Goal: Information Seeking & Learning: Find specific page/section

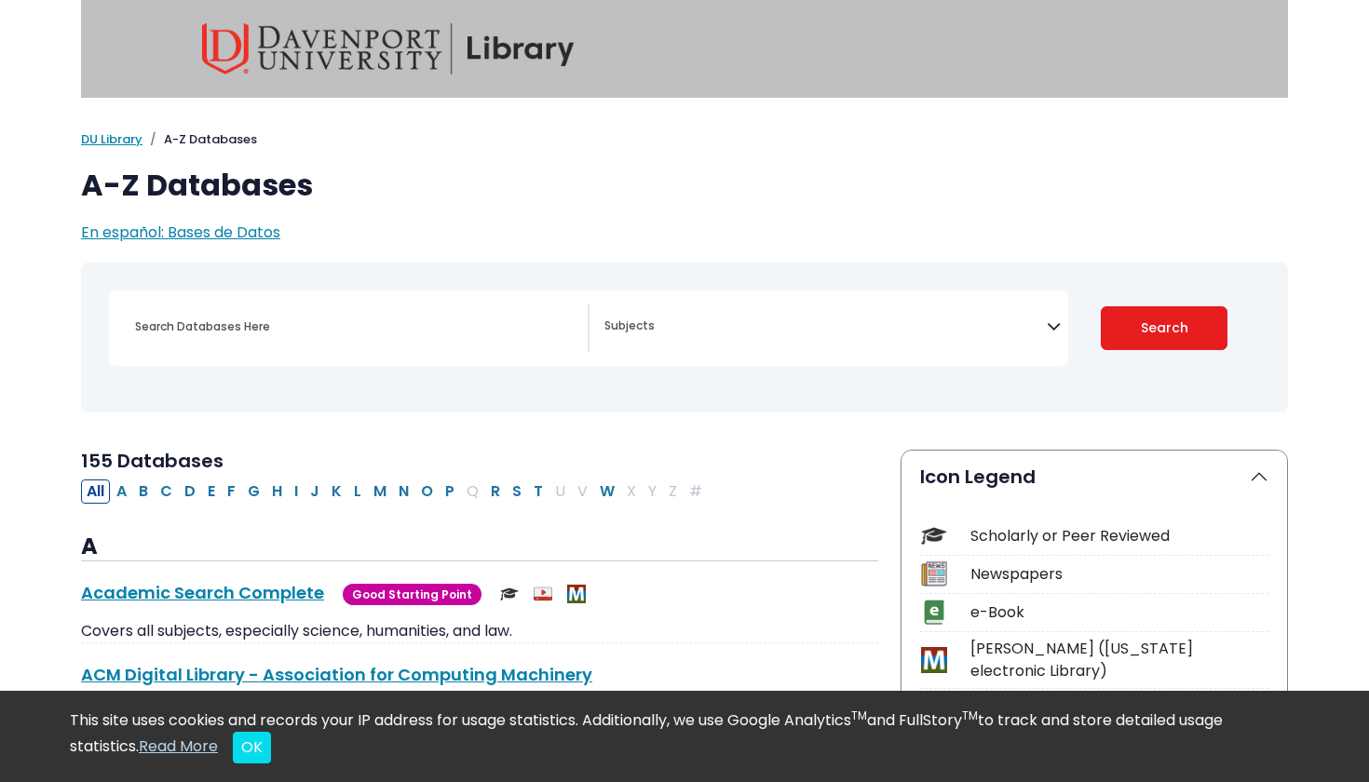
select select "Database Subject Filter"
click at [223, 225] on span "En español: Bases de Datos" at bounding box center [180, 232] width 199 height 21
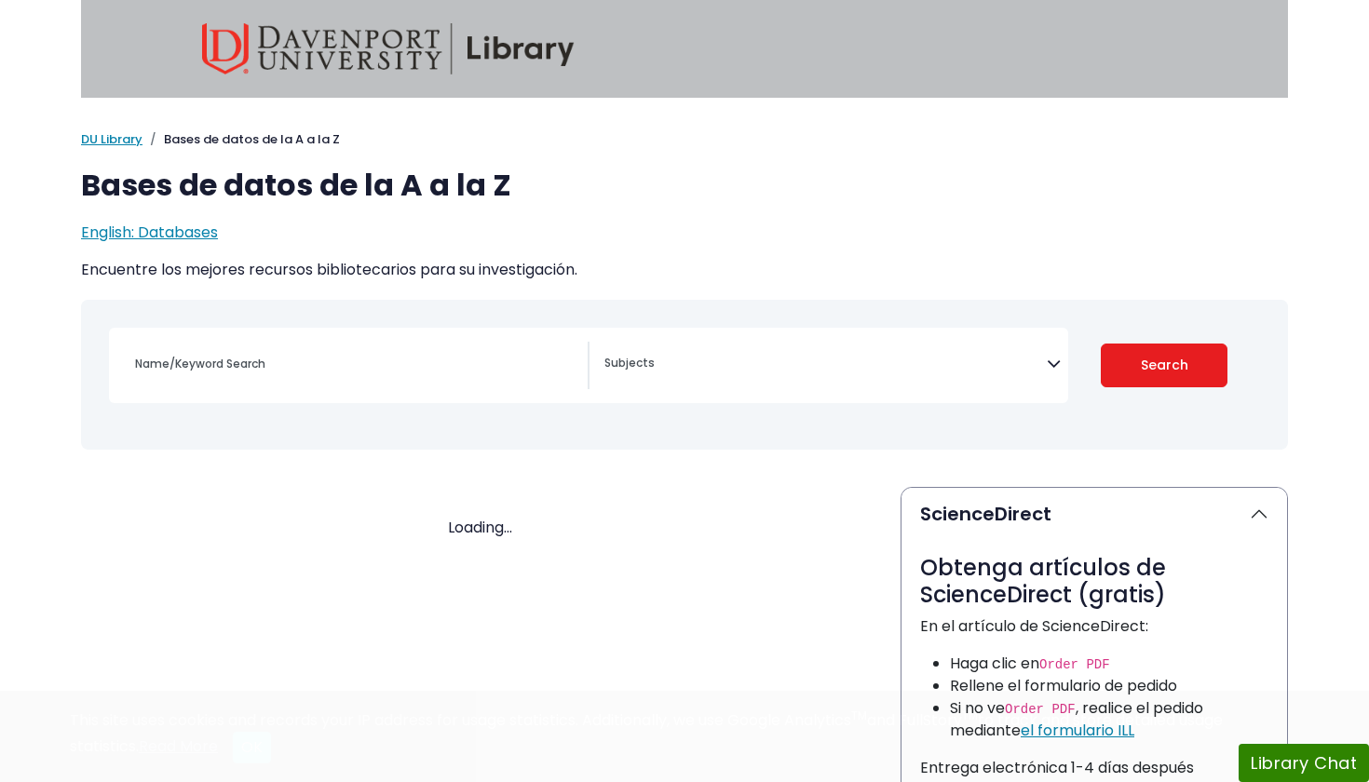
select select "Database Subject Filter"
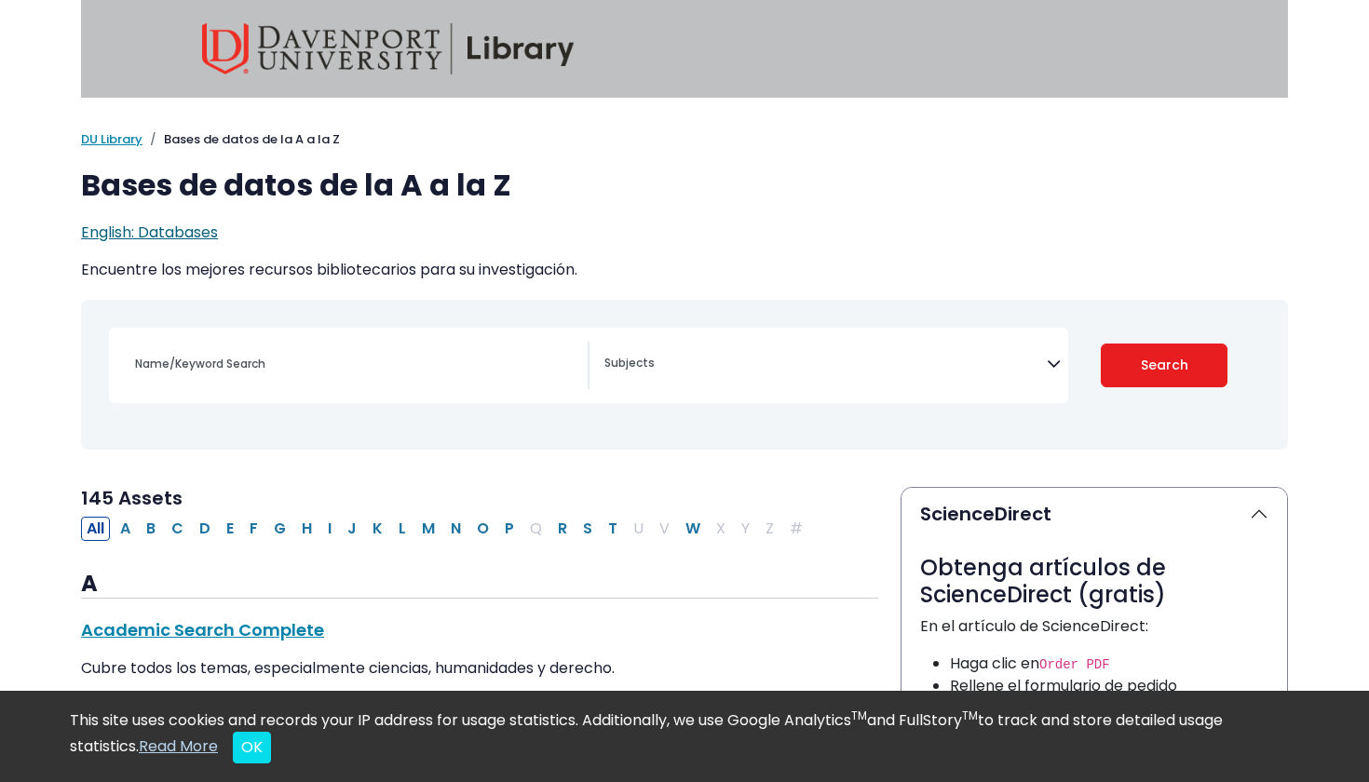
click at [204, 235] on span "English: Databases" at bounding box center [149, 232] width 137 height 21
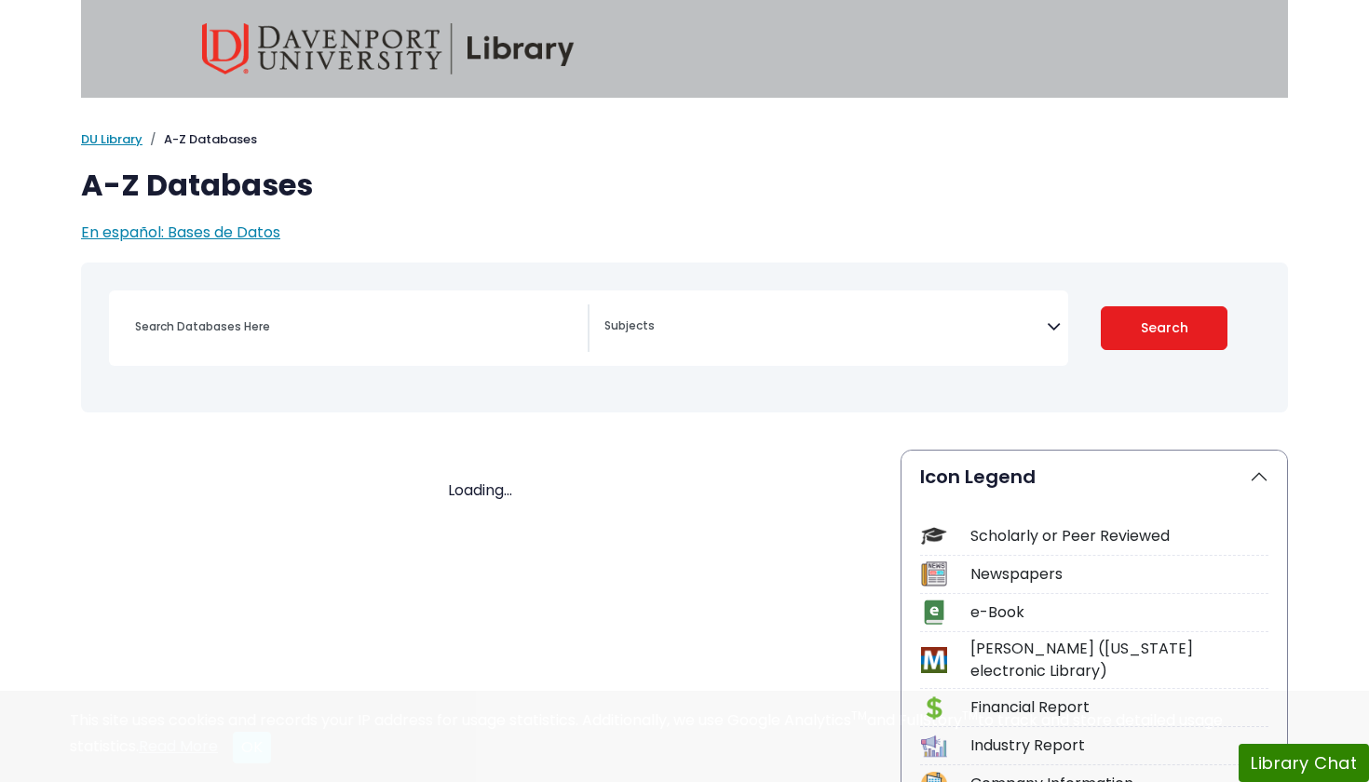
select select "Database Subject Filter"
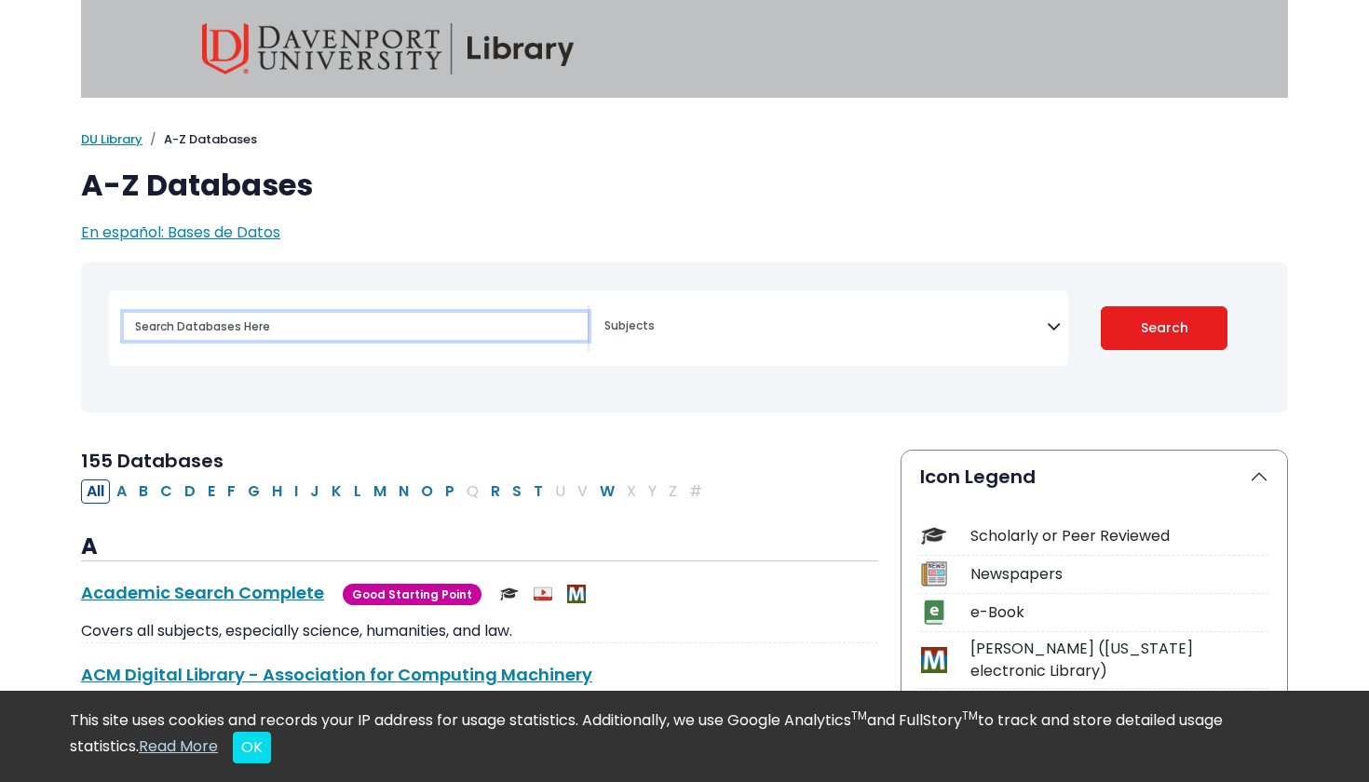
click at [380, 326] on input "Search database by title or keyword" at bounding box center [356, 326] width 464 height 27
click at [422, 429] on div "Toggle search filters navigation [MEDICAL_DATA] Guide" at bounding box center [684, 352] width 1229 height 178
click at [250, 743] on button "OK" at bounding box center [252, 748] width 38 height 32
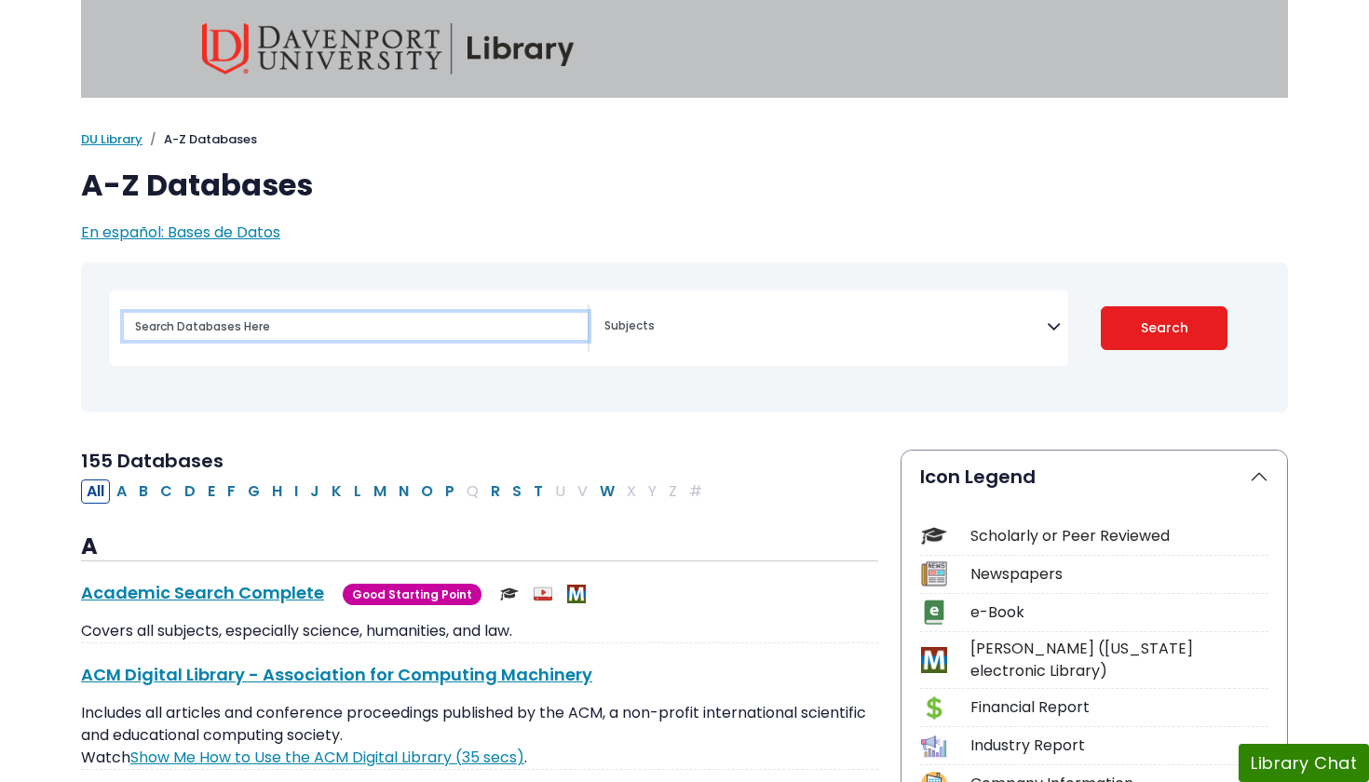
click at [285, 314] on input "Search database by title or keyword" at bounding box center [356, 326] width 464 height 27
type input "b"
type input "athlete mental health"
click at [1164, 327] on button "Search" at bounding box center [1165, 328] width 128 height 44
select select "Database Subject Filter"
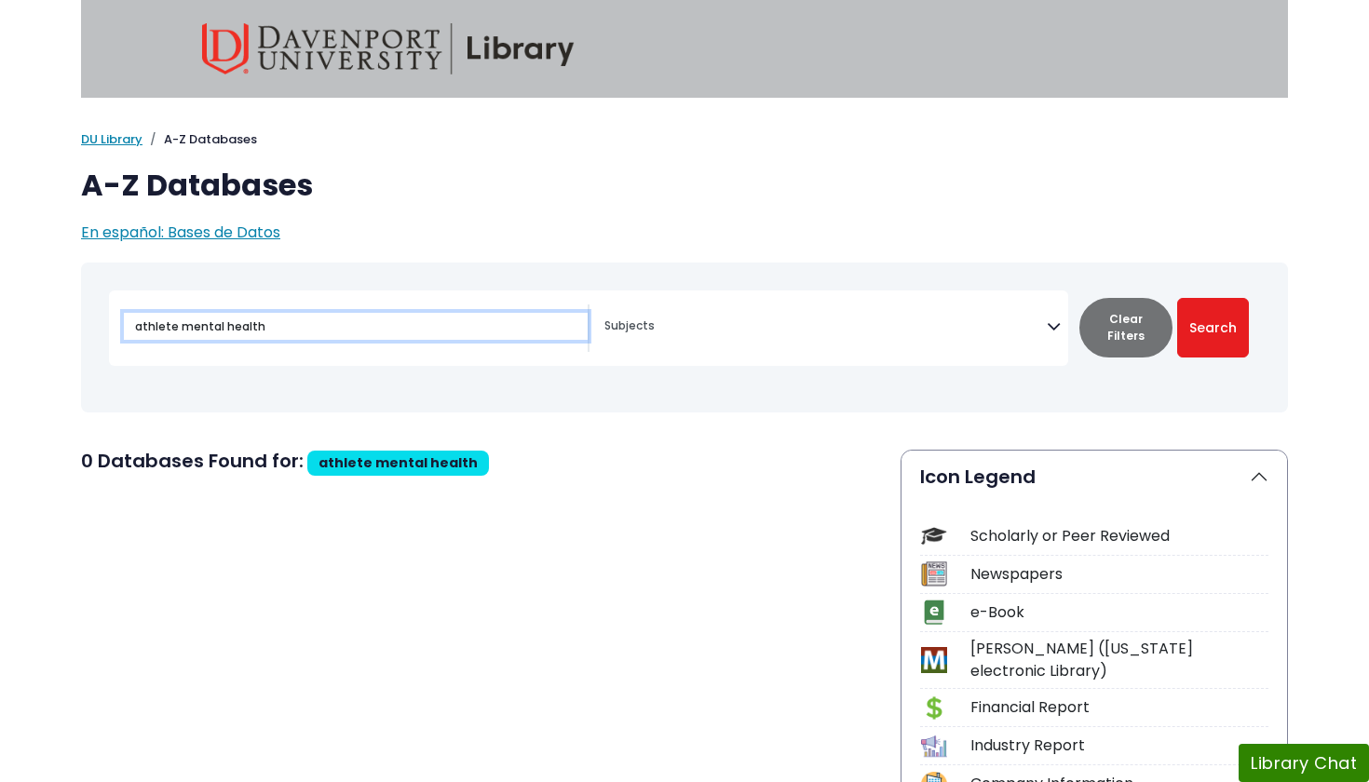
type input "athlete mental healt"
drag, startPoint x: 365, startPoint y: 331, endPoint x: 134, endPoint y: 307, distance: 232.1
click at [134, 307] on div "athlete mental healt" at bounding box center [356, 326] width 464 height 45
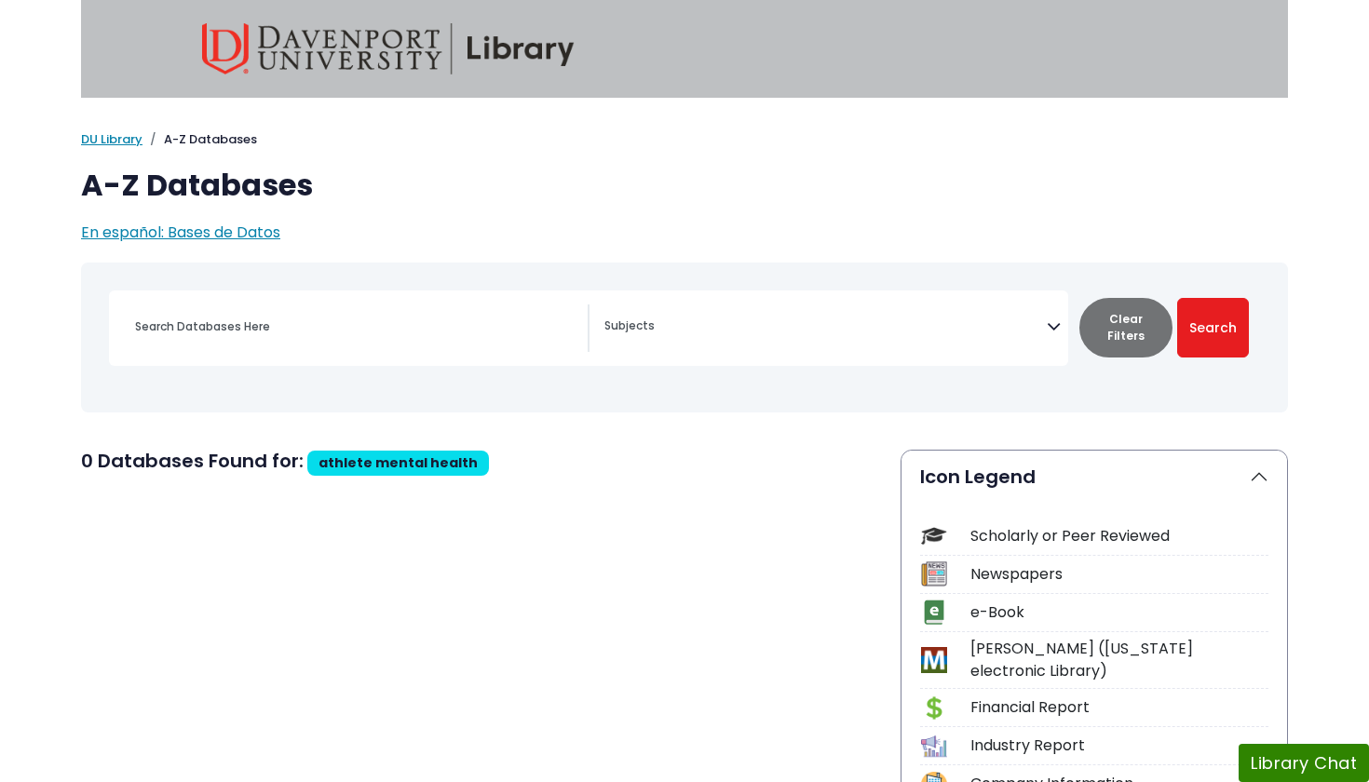
click at [183, 453] on span "0 Databases Found for:" at bounding box center [192, 461] width 223 height 26
click at [427, 336] on input "Search database by title or keyword" at bounding box center [356, 326] width 464 height 27
click at [353, 419] on div "Toggle search filters navigation [MEDICAL_DATA] Guide" at bounding box center [684, 352] width 1229 height 178
click at [225, 135] on li "A-Z Databases" at bounding box center [199, 139] width 115 height 19
click at [1231, 340] on button "Search" at bounding box center [1213, 328] width 72 height 60
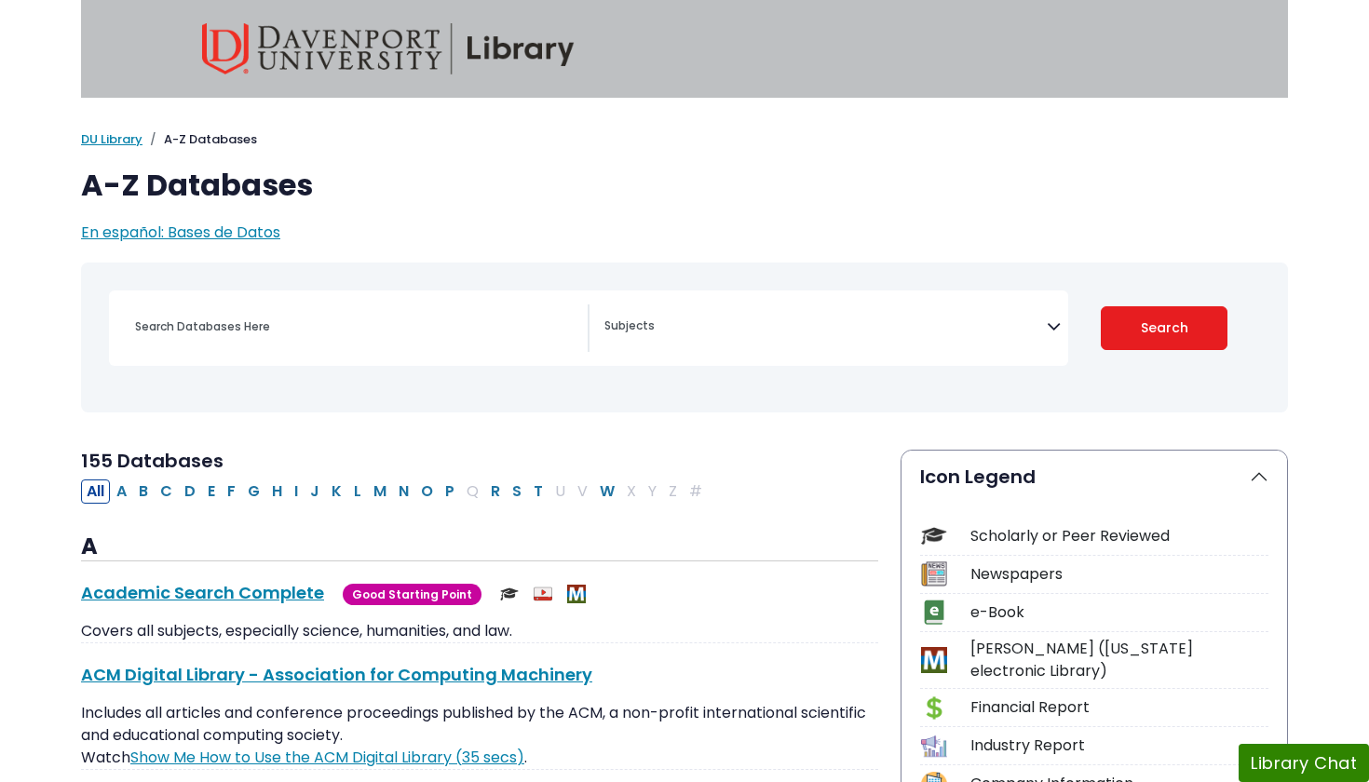
select select "Database Subject Filter"
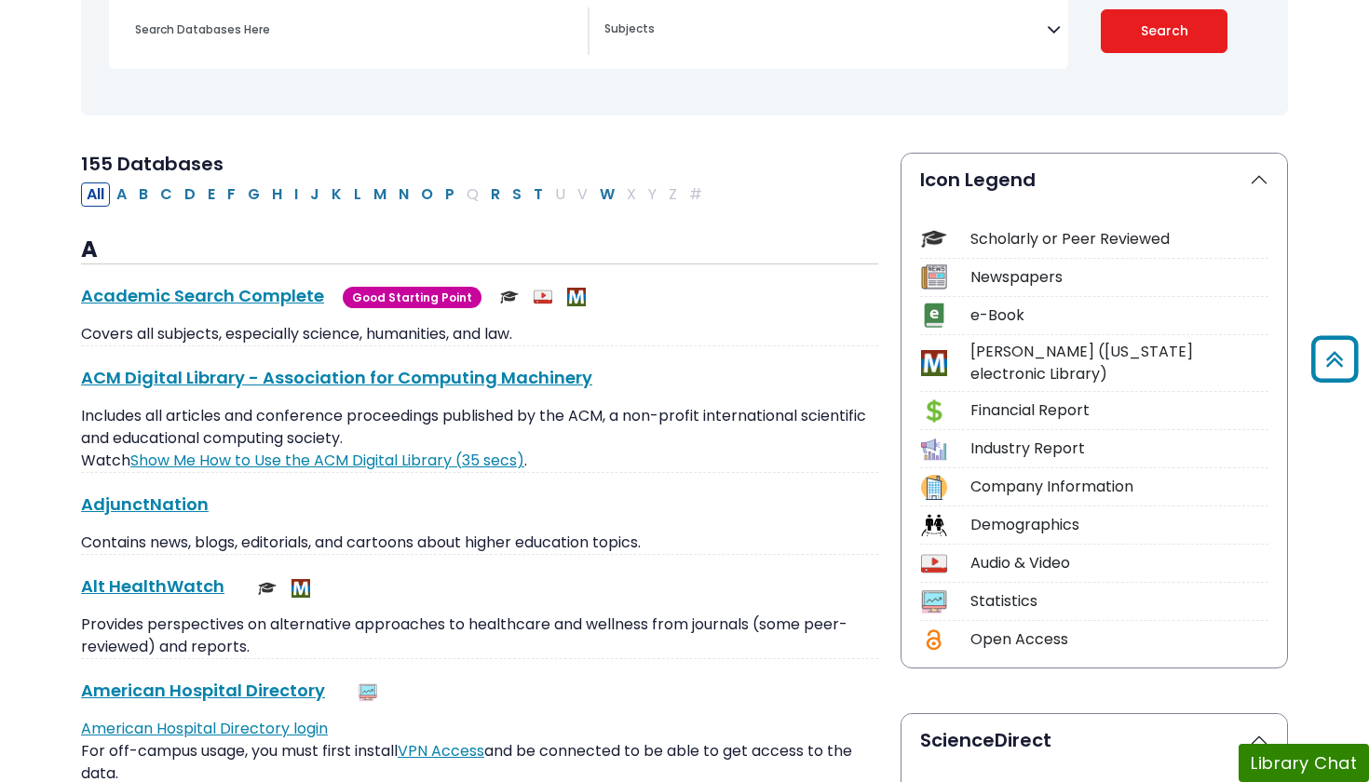
scroll to position [239, 0]
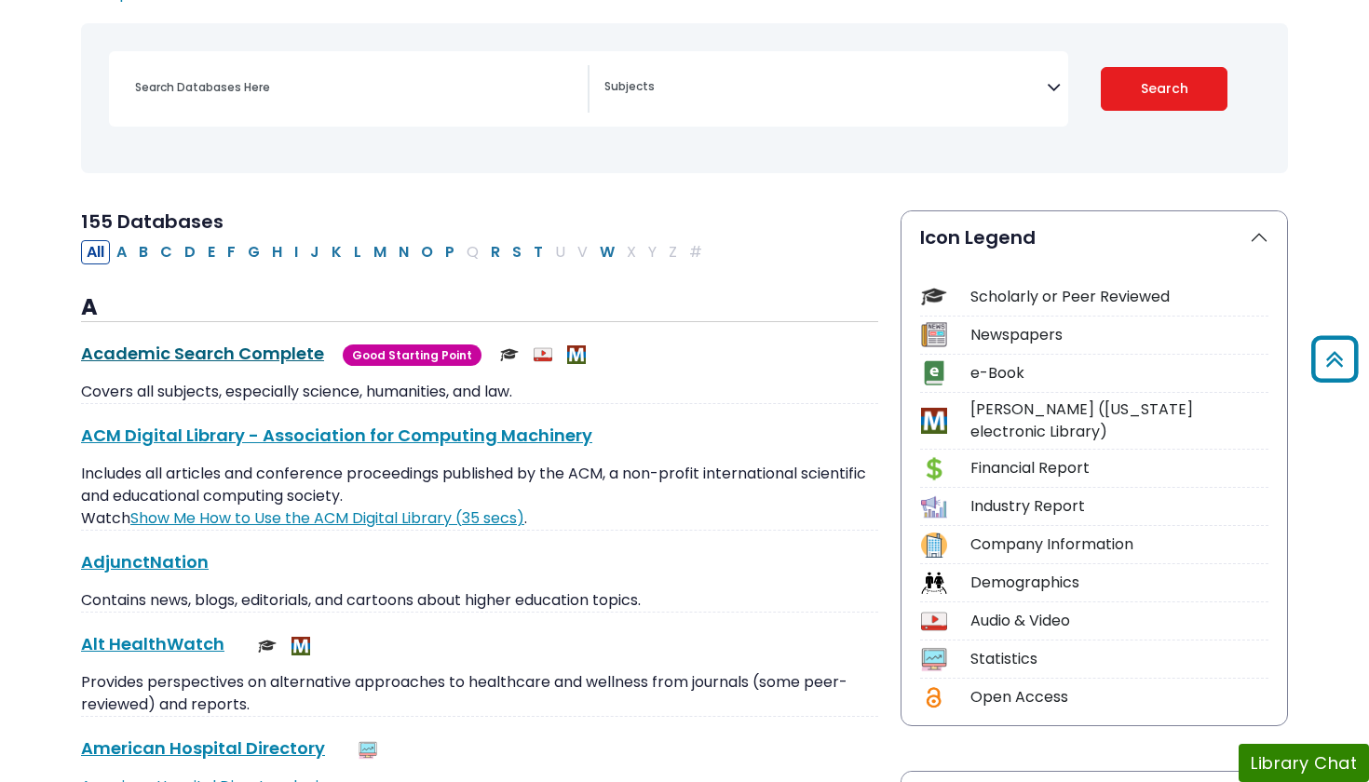
click at [224, 356] on link "Academic Search Complete This link opens in a new window" at bounding box center [202, 353] width 243 height 23
